Goal: Find specific page/section

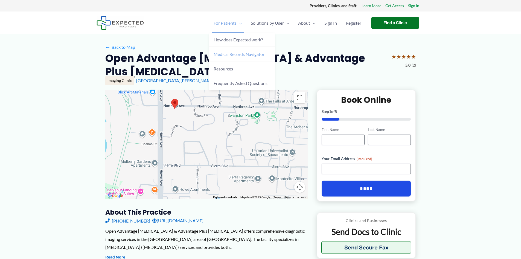
click at [220, 53] on span "Medical Records Navigator" at bounding box center [239, 53] width 51 height 5
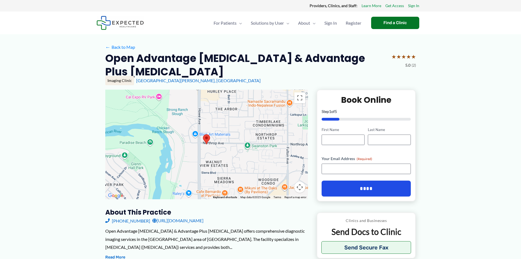
click at [186, 216] on link "http://advantageplusmri.com/" at bounding box center [177, 220] width 51 height 8
